Goal: Transaction & Acquisition: Purchase product/service

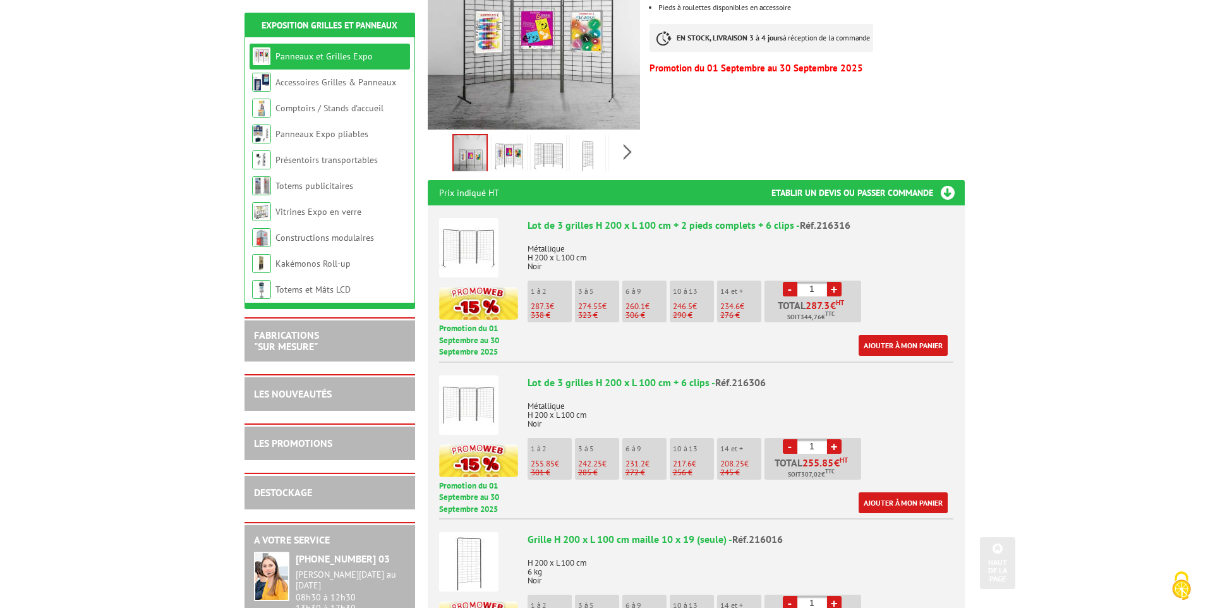
scroll to position [379, 0]
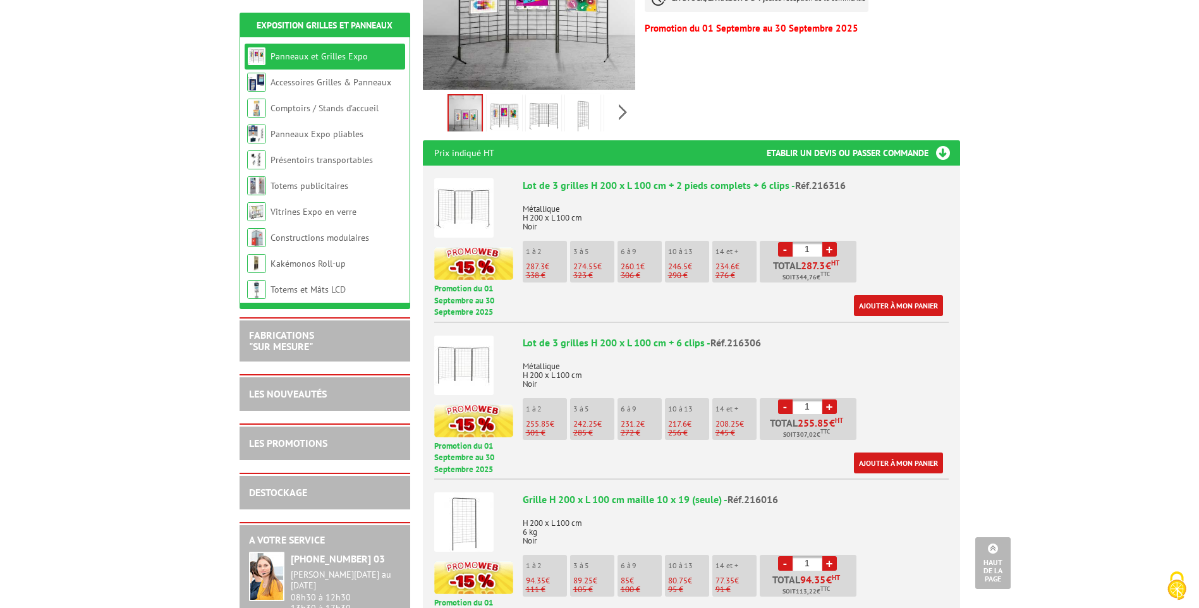
click at [830, 242] on link "+" at bounding box center [829, 249] width 15 height 15
type input "3"
click at [875, 295] on link "Ajouter à mon panier" at bounding box center [898, 305] width 89 height 21
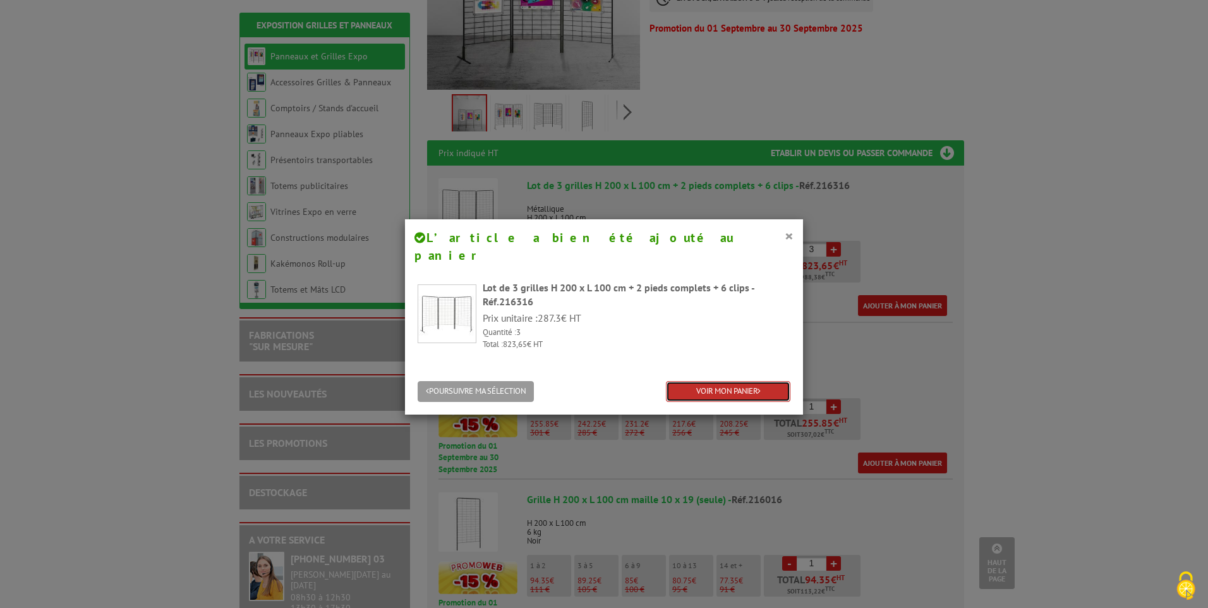
click at [714, 381] on link "VOIR MON PANIER" at bounding box center [728, 391] width 125 height 21
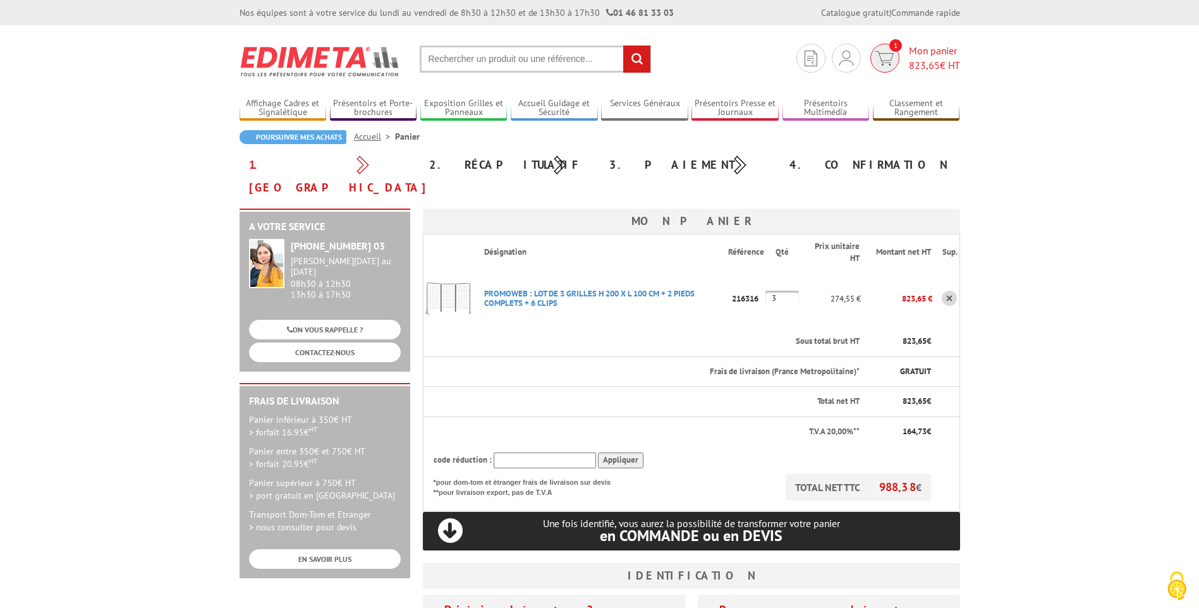
click at [920, 60] on span "823,65" at bounding box center [924, 65] width 31 height 13
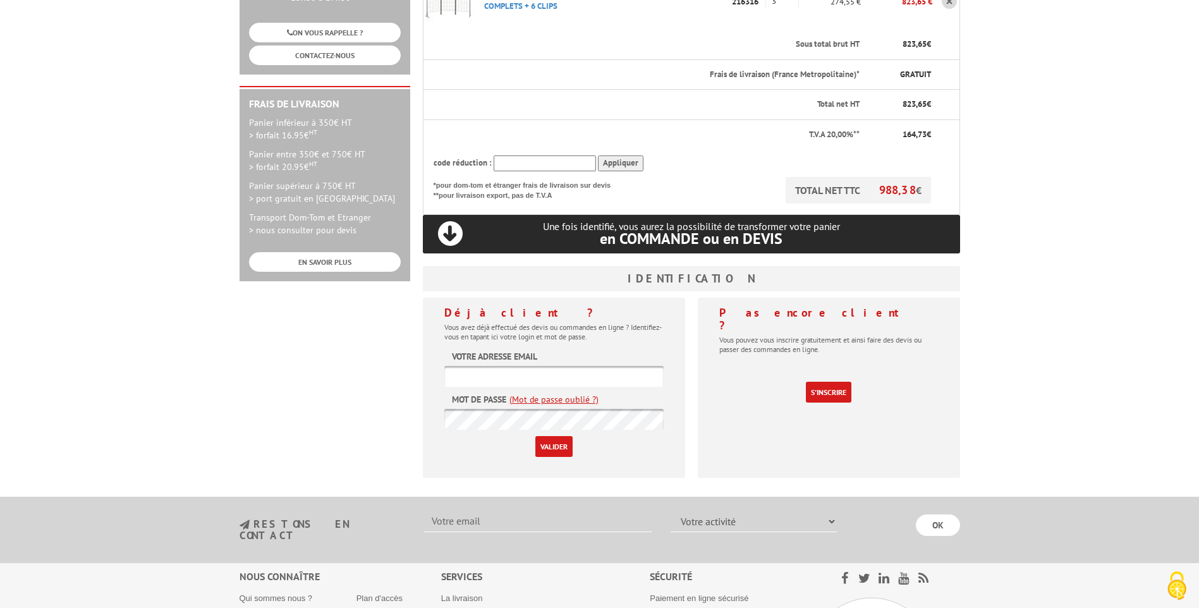
scroll to position [316, 0]
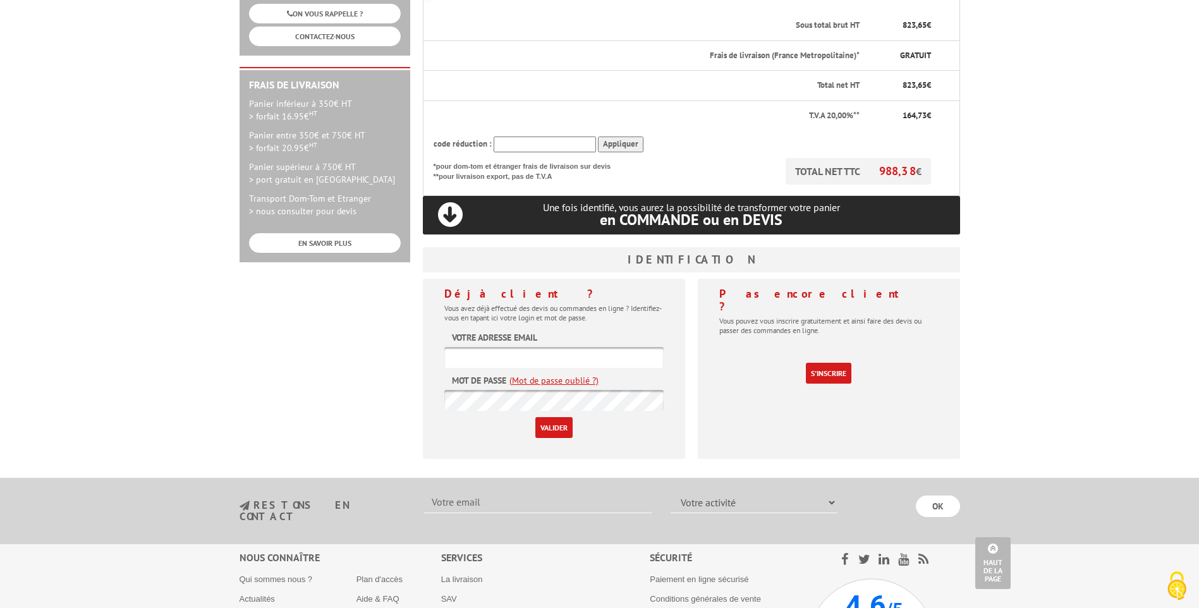
click at [488, 347] on input "text" at bounding box center [553, 357] width 219 height 21
type input "xavier@maccary-services.fr"
click at [535, 417] on input "Valider" at bounding box center [553, 427] width 37 height 21
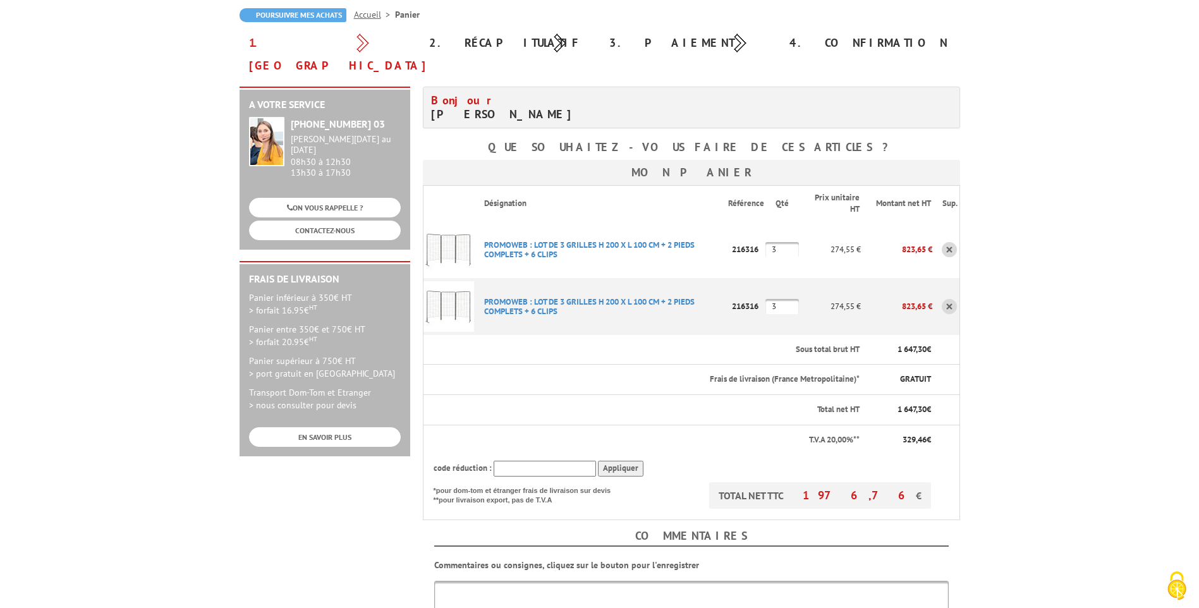
scroll to position [126, 0]
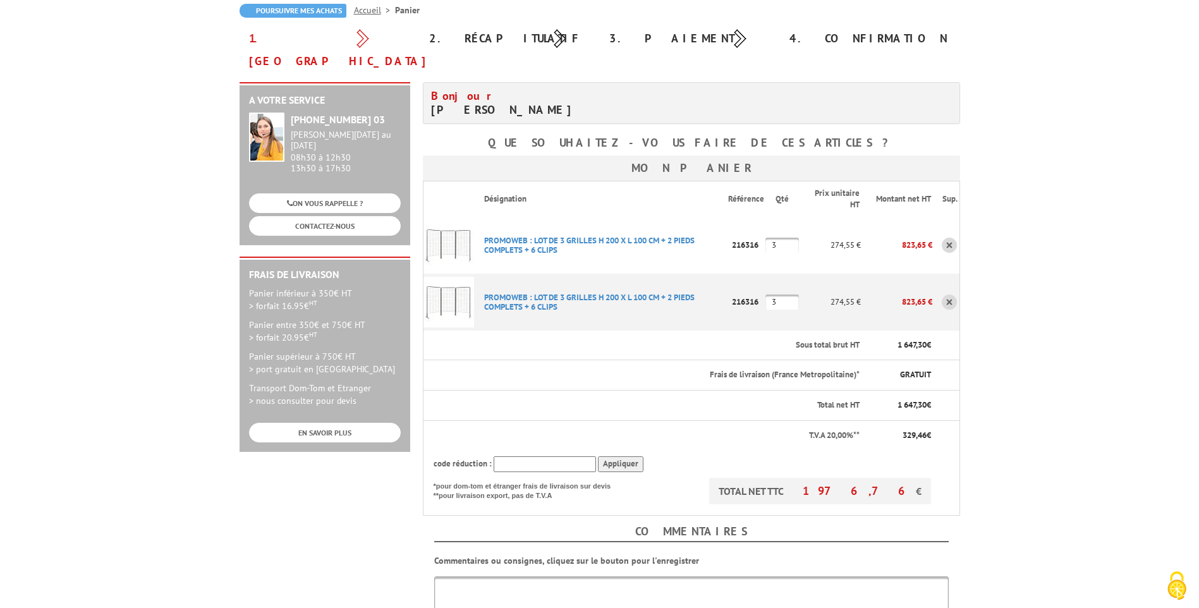
click at [951, 238] on link at bounding box center [949, 245] width 15 height 15
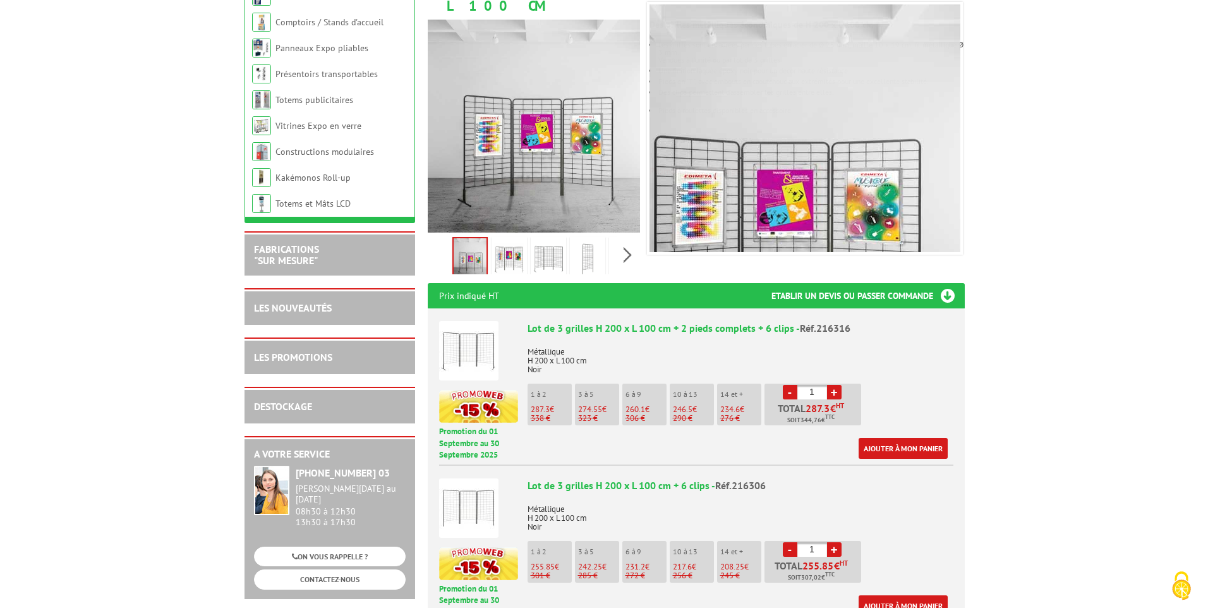
scroll to position [316, 0]
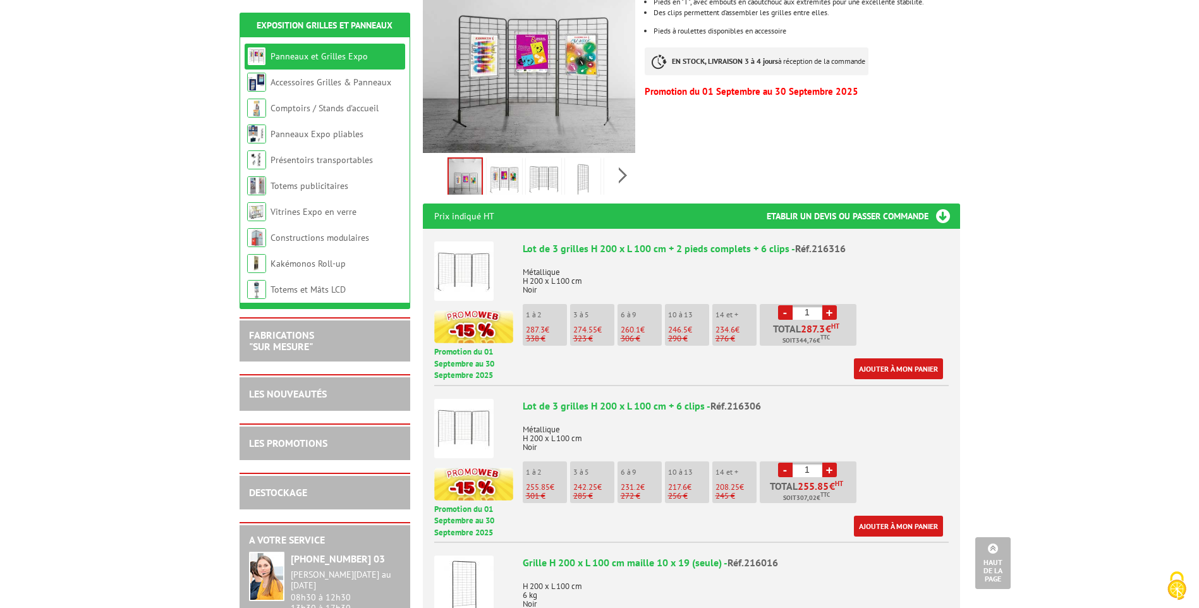
click at [829, 305] on link "+" at bounding box center [829, 312] width 15 height 15
type input "3"
click at [877, 358] on link "Ajouter à mon panier" at bounding box center [898, 368] width 89 height 21
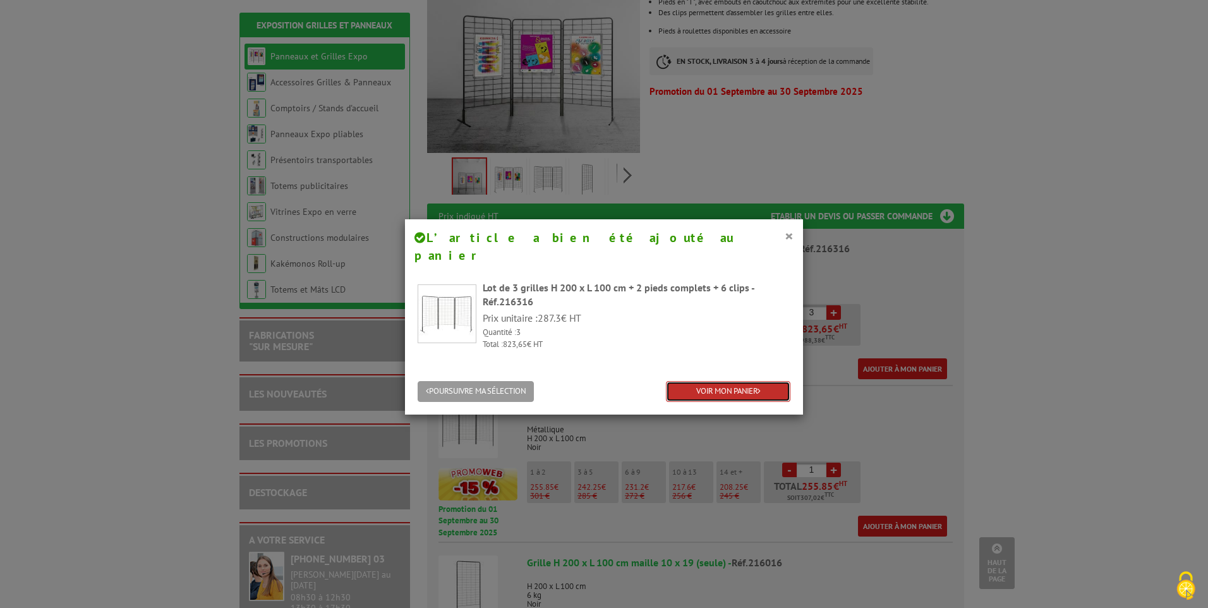
click at [738, 381] on link "VOIR MON PANIER" at bounding box center [728, 391] width 125 height 21
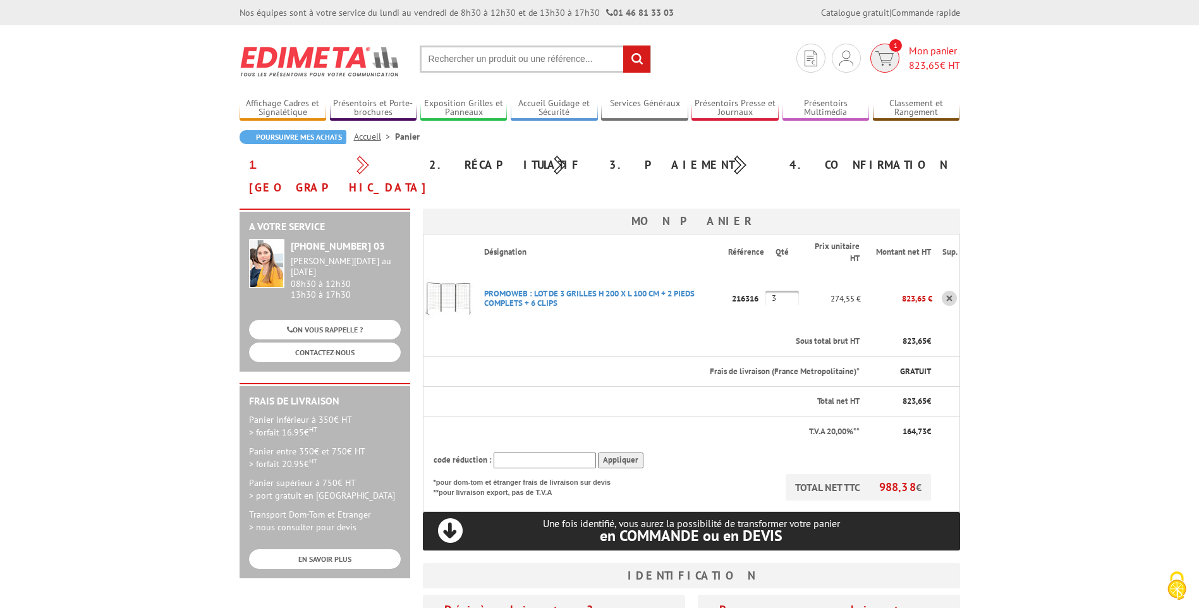
click at [925, 58] on span "823,65 € HT" at bounding box center [934, 65] width 51 height 15
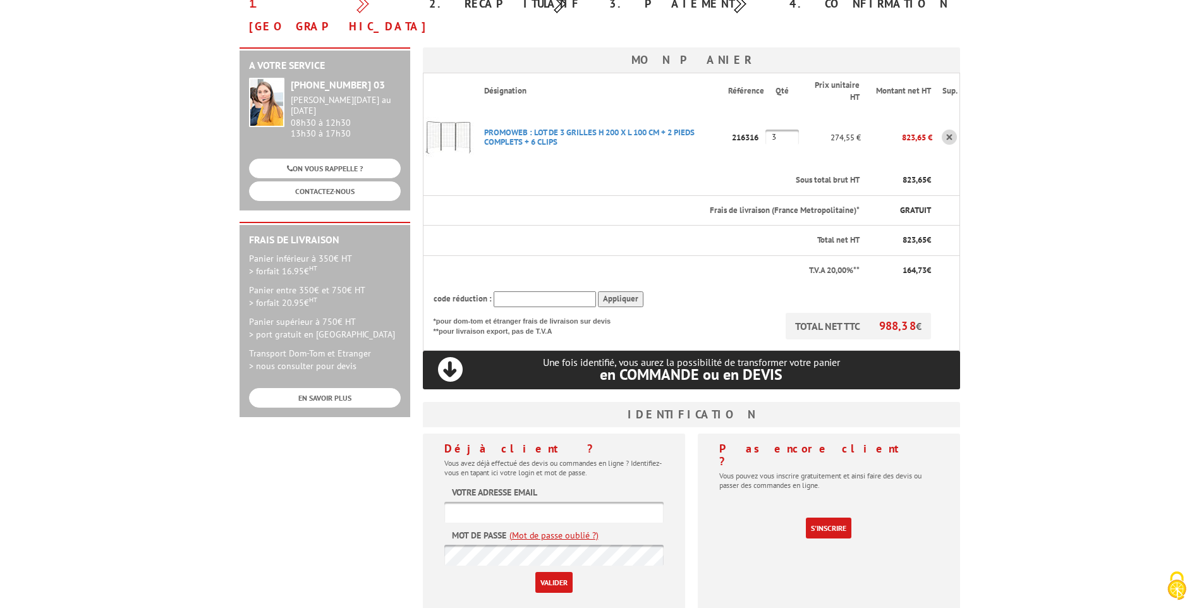
scroll to position [253, 0]
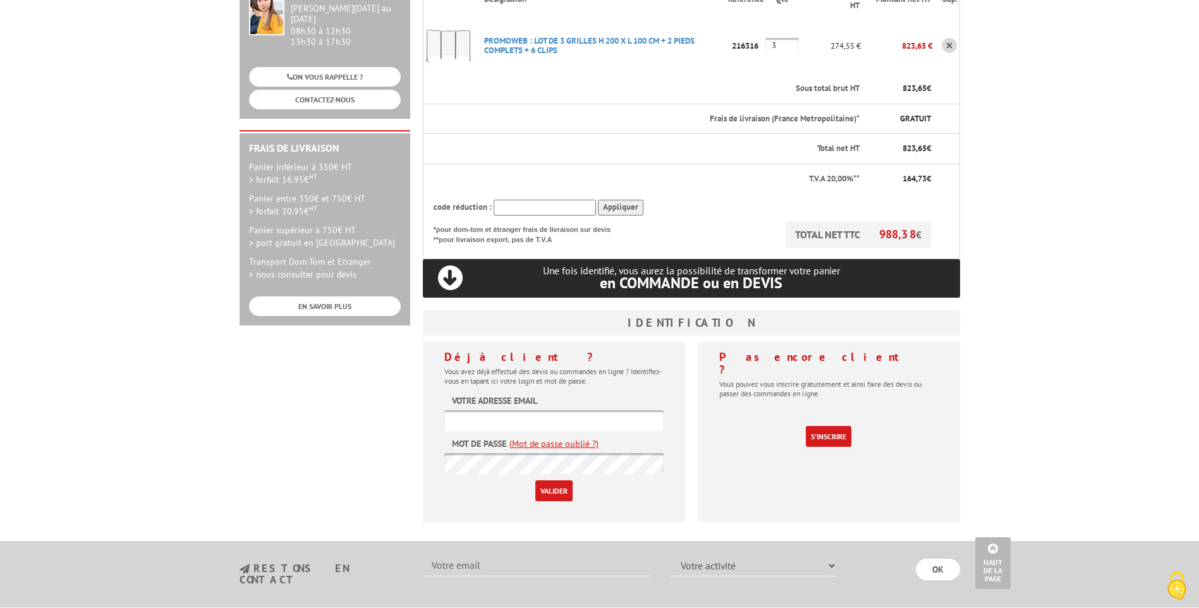
click at [503, 410] on input "text" at bounding box center [553, 420] width 219 height 21
type input "[PERSON_NAME][EMAIL_ADDRESS][DOMAIN_NAME]"
click at [535, 480] on input "Valider" at bounding box center [553, 490] width 37 height 21
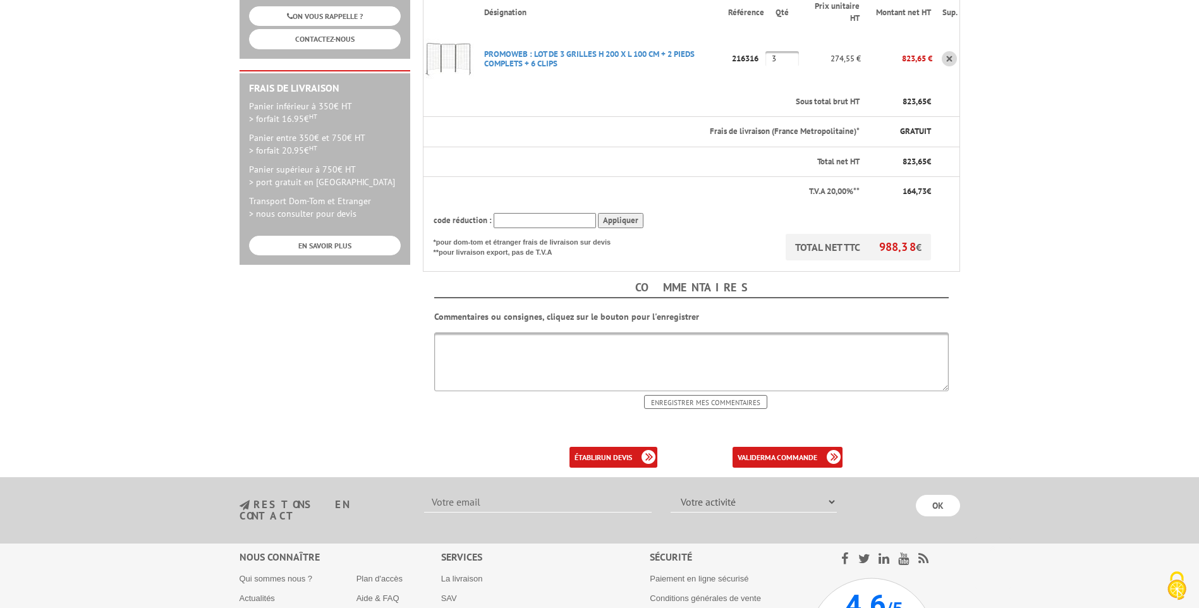
scroll to position [379, 0]
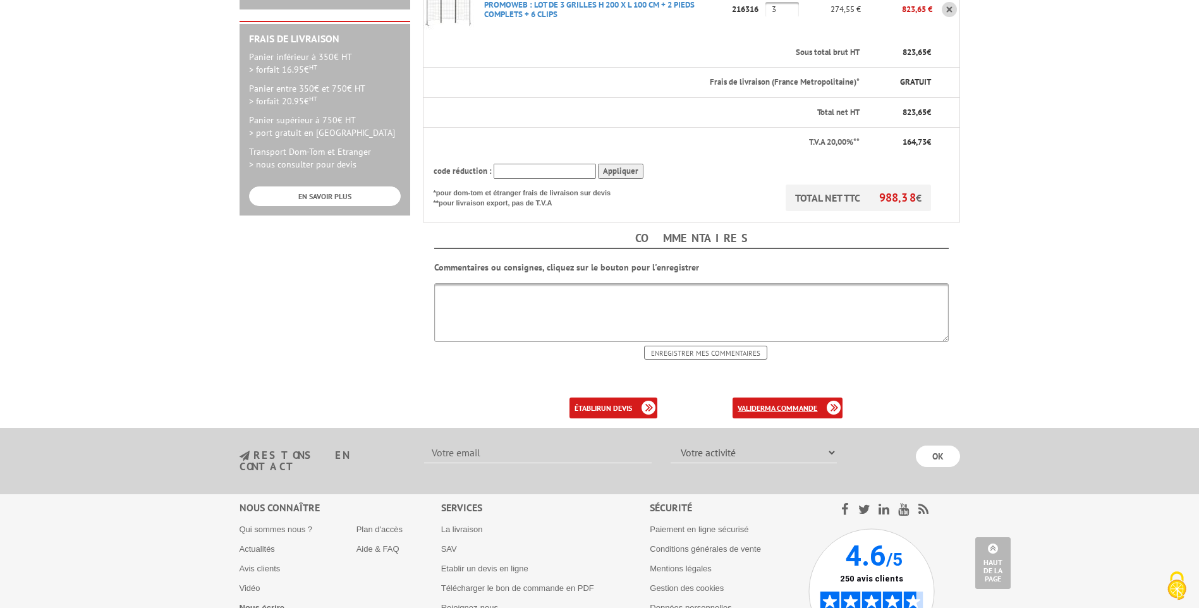
click at [763, 398] on link "valider ma commande" at bounding box center [788, 408] width 110 height 21
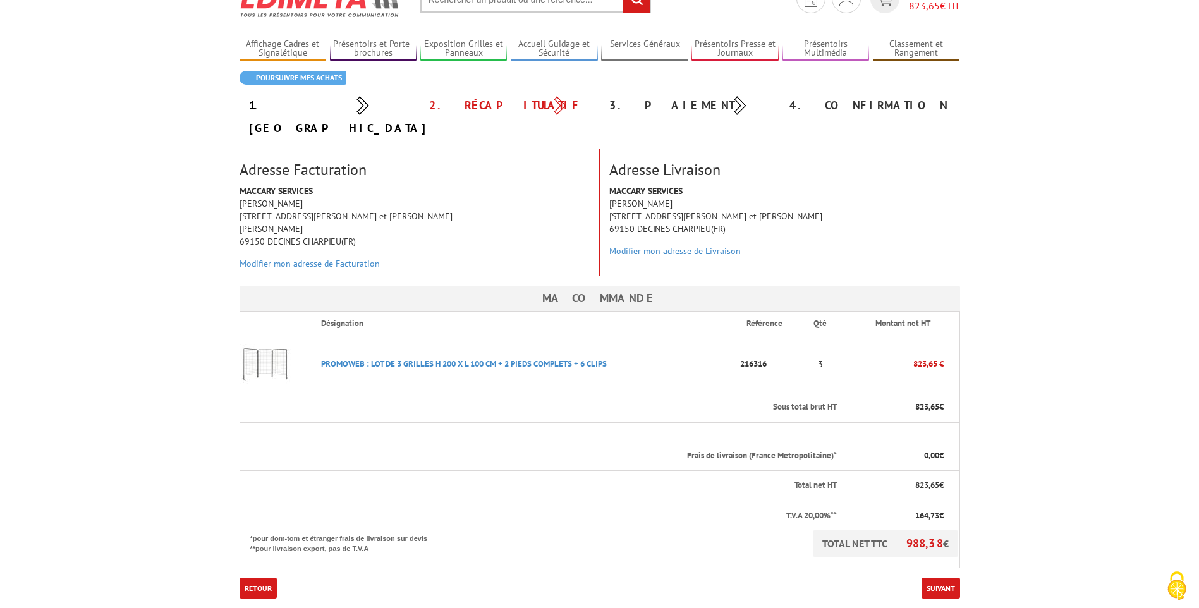
scroll to position [316, 0]
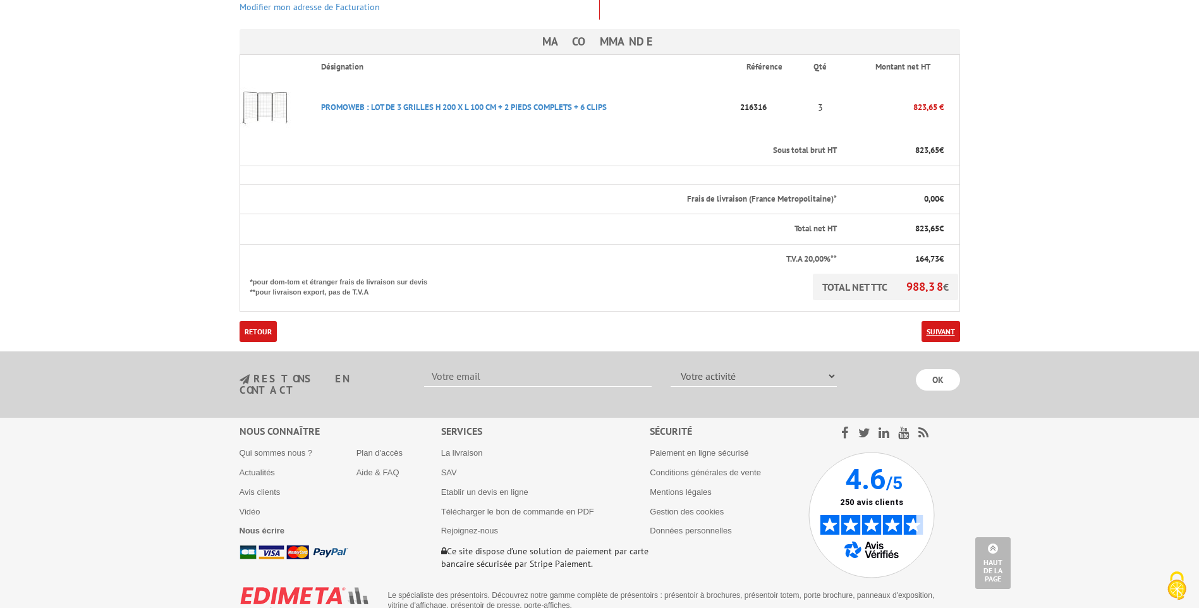
click at [946, 321] on link "Suivant" at bounding box center [941, 331] width 39 height 21
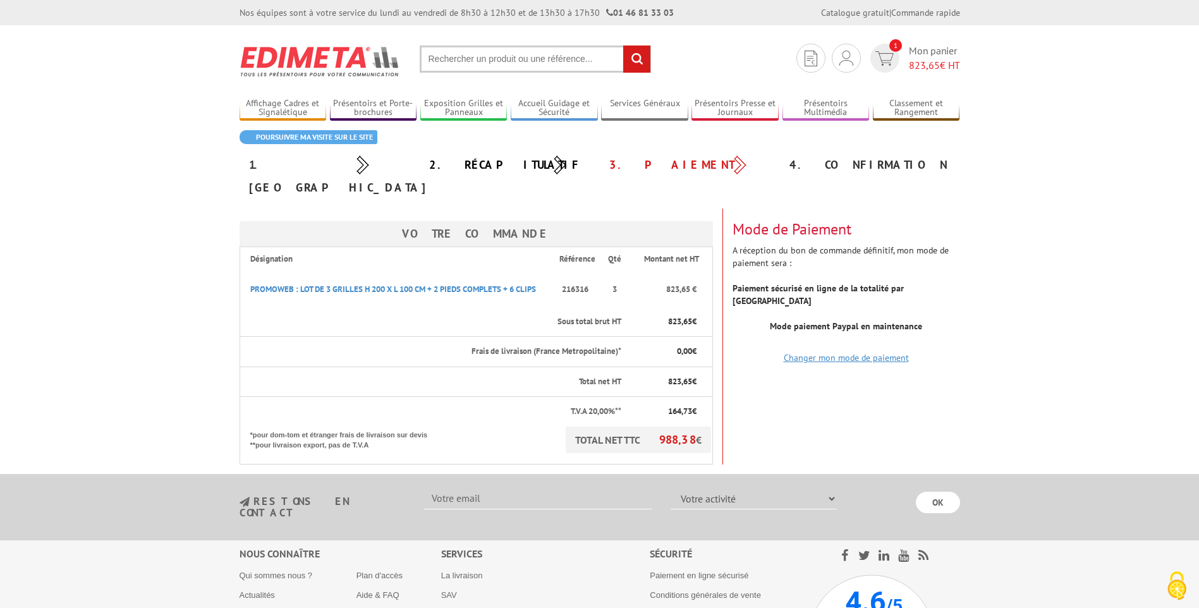
click at [846, 352] on link "Changer mon mode de paiement" at bounding box center [846, 357] width 125 height 11
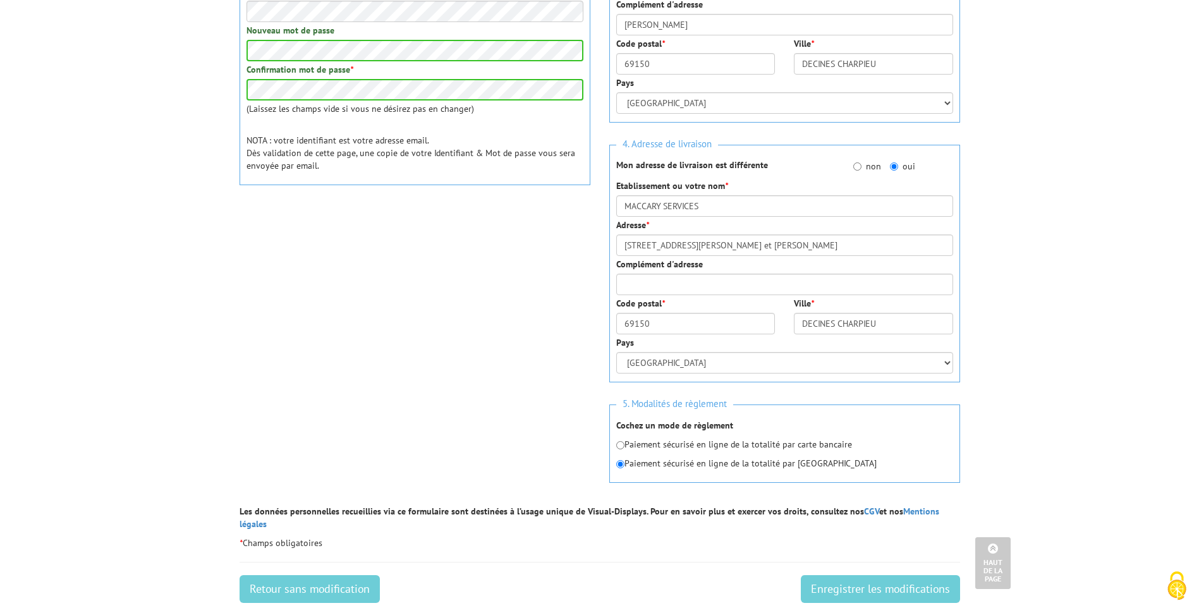
scroll to position [506, 0]
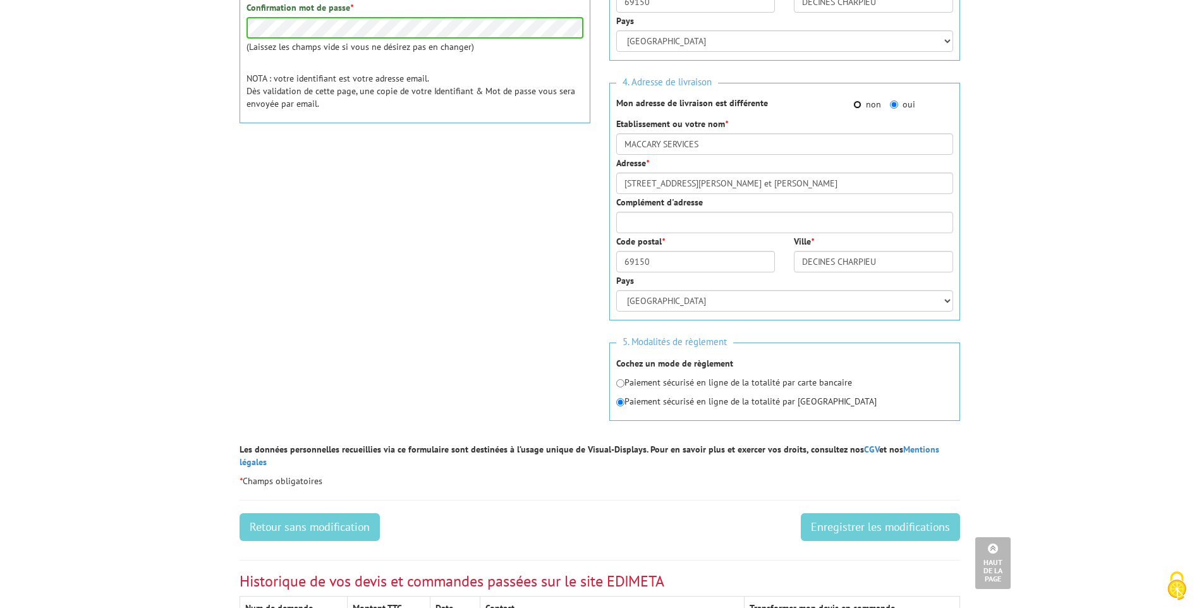
click at [857, 106] on input "non" at bounding box center [857, 104] width 8 height 8
radio input "true"
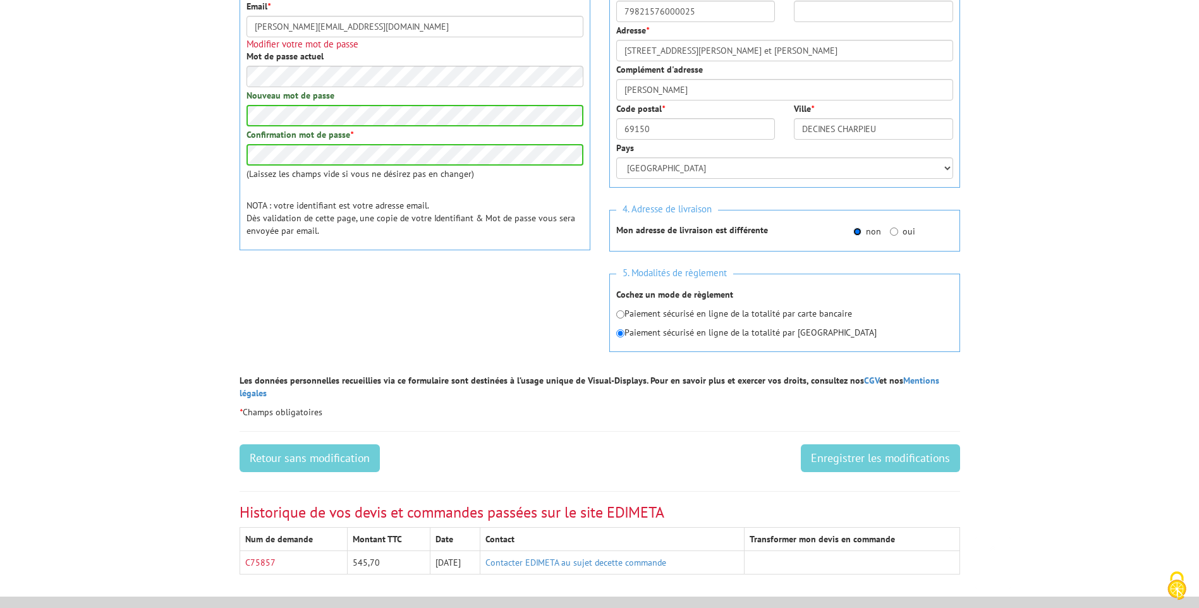
scroll to position [379, 0]
click at [860, 446] on input "Enregistrer les modifications" at bounding box center [880, 458] width 159 height 28
